Goal: Transaction & Acquisition: Purchase product/service

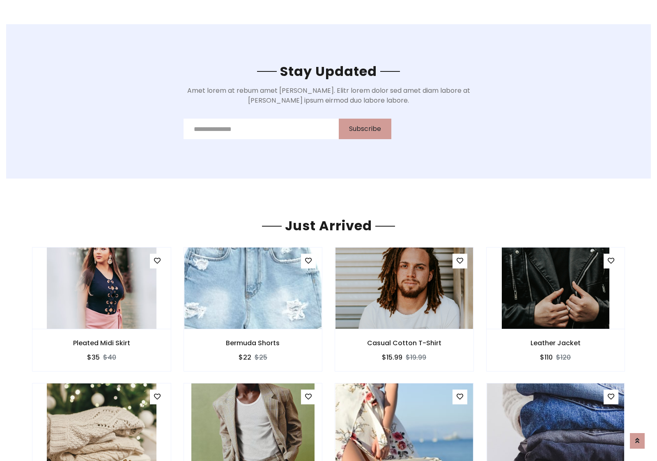
scroll to position [962, 0]
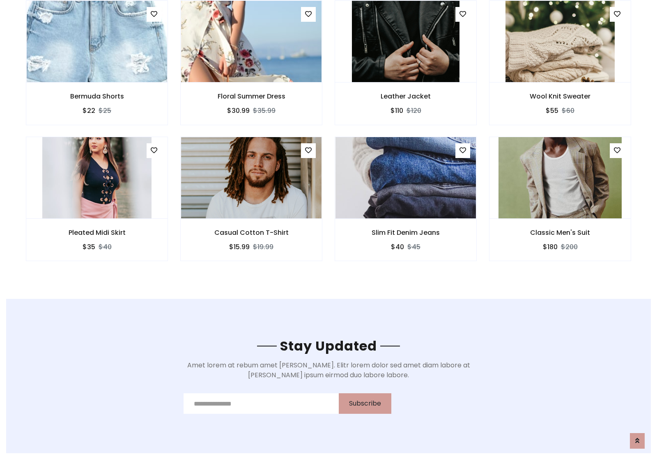
click at [329, 139] on div "Slim Fit Denim Jeans $40 $45" at bounding box center [406, 205] width 154 height 136
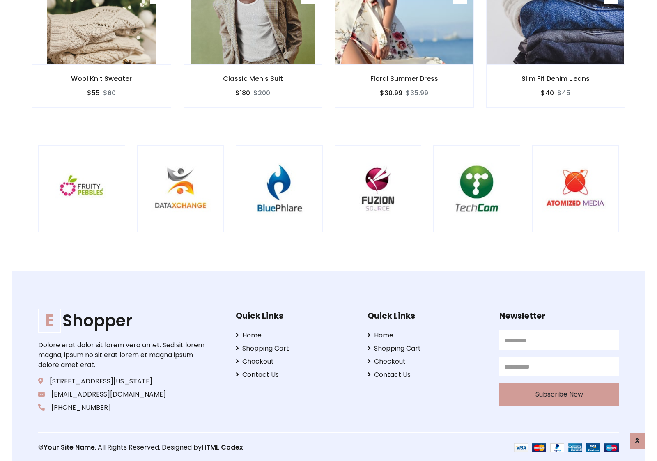
scroll to position [1564, 0]
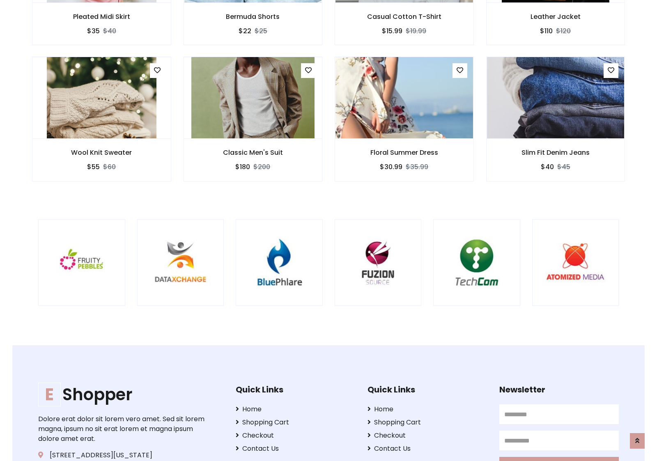
click at [329, 230] on div at bounding box center [433, 262] width 1976 height 87
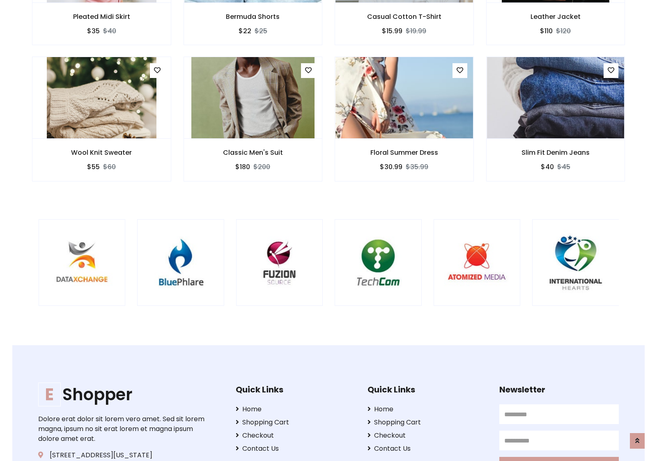
click at [329, 230] on div at bounding box center [335, 262] width 1976 height 87
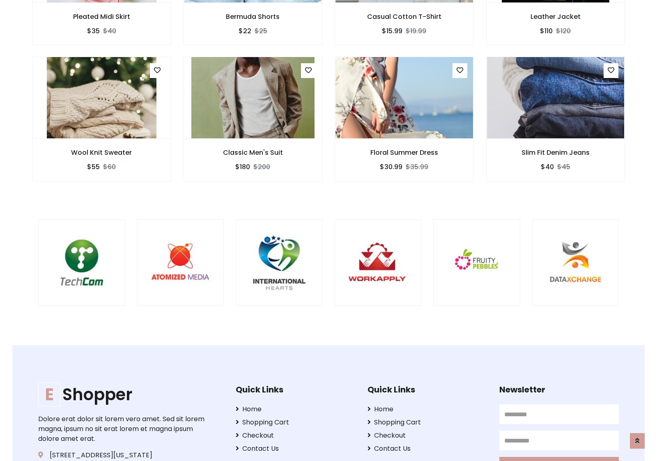
click at [329, 230] on div at bounding box center [38, 262] width 1976 height 87
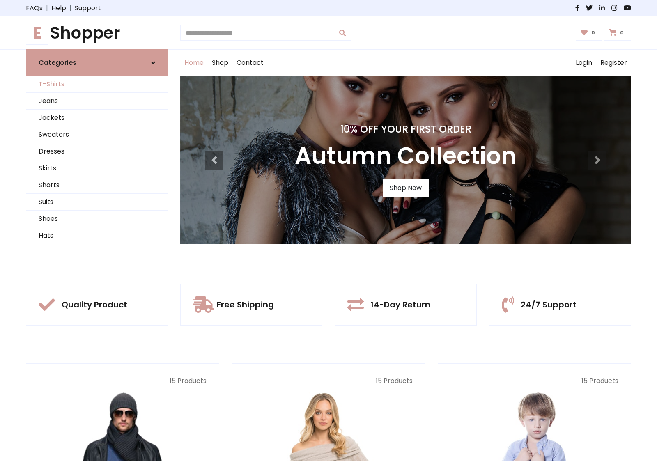
click at [97, 84] on link "T-Shirts" at bounding box center [96, 84] width 141 height 17
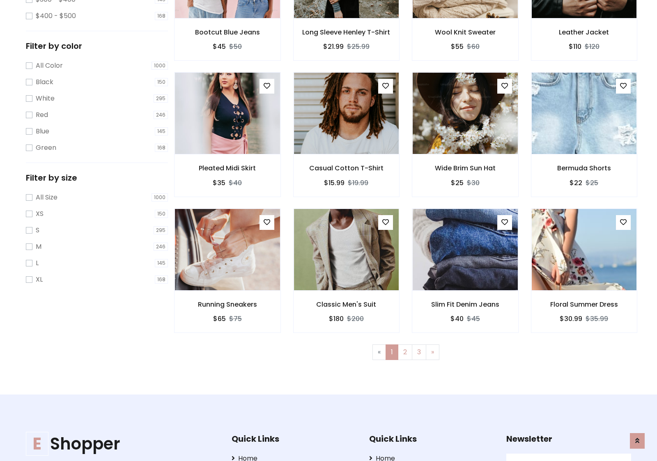
scroll to position [224, 0]
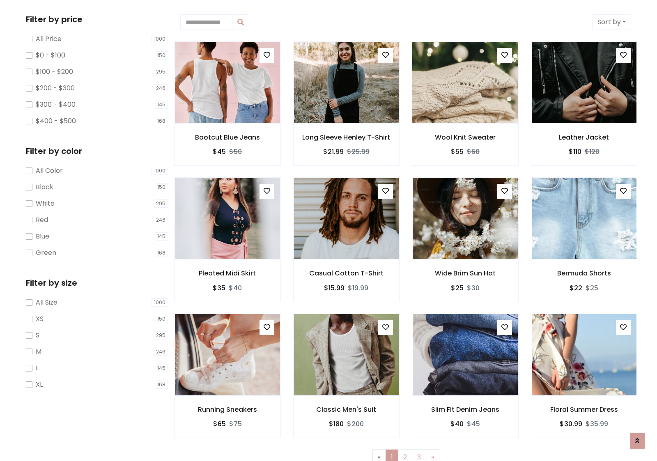
click at [465, 83] on img at bounding box center [465, 82] width 126 height 197
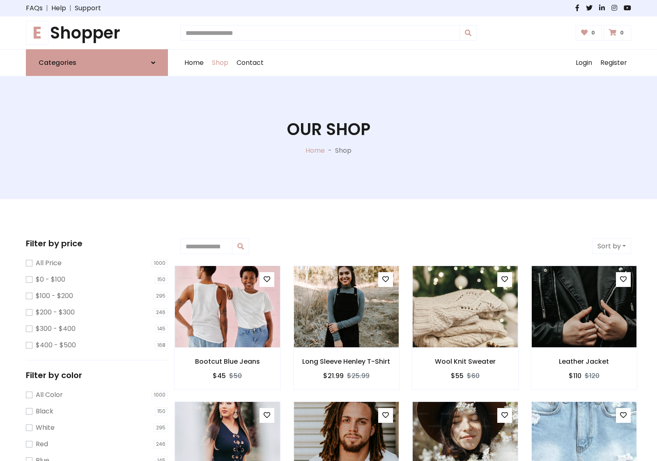
click at [97, 33] on h1 "E Shopper" at bounding box center [97, 33] width 142 height 20
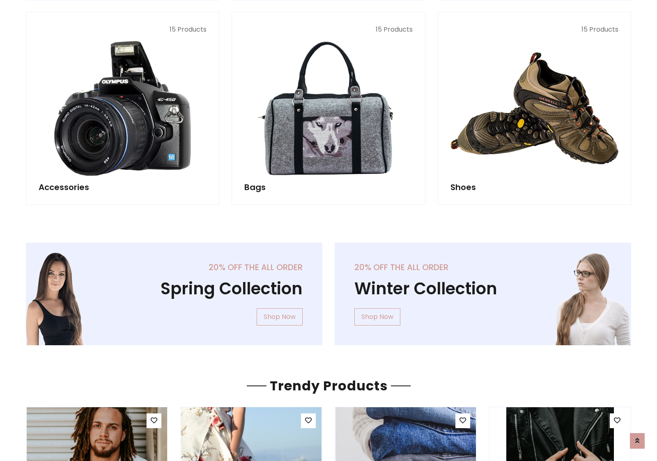
scroll to position [798, 0]
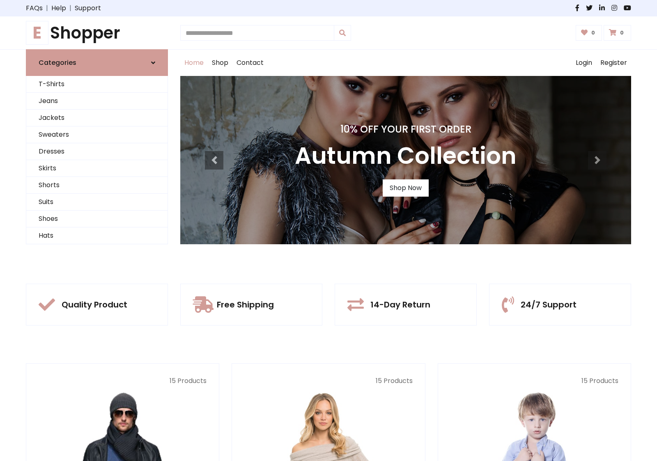
scroll to position [269, 0]
